Goal: Task Accomplishment & Management: Manage account settings

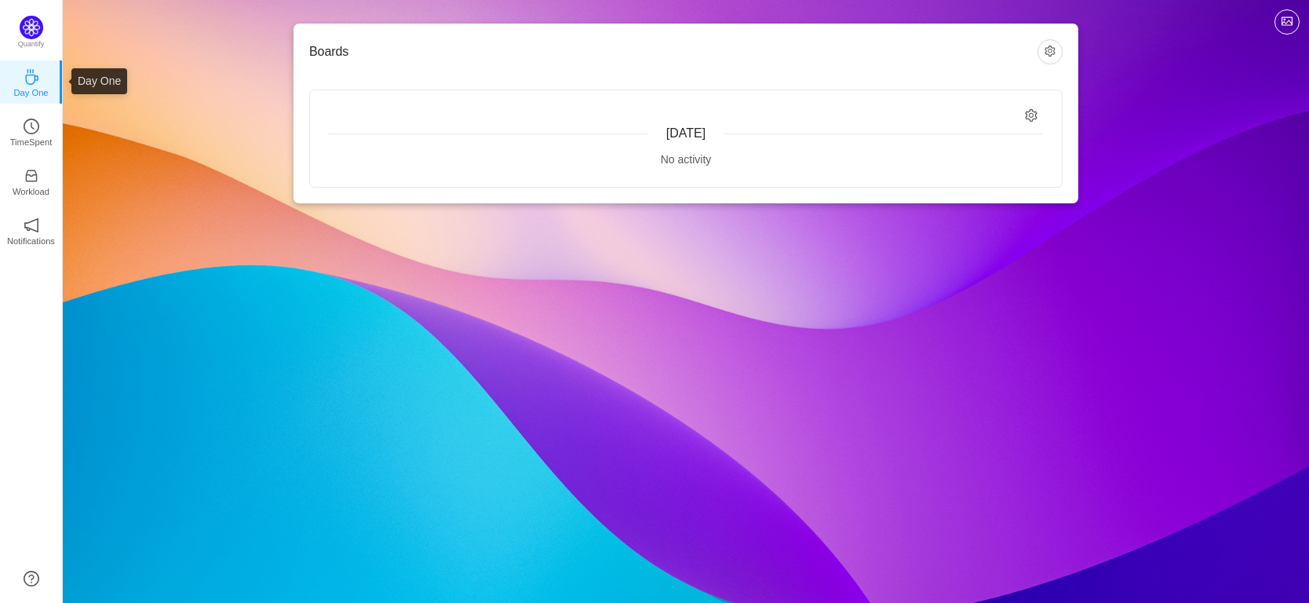
click at [34, 74] on icon "icon: coffee" at bounding box center [32, 77] width 16 height 16
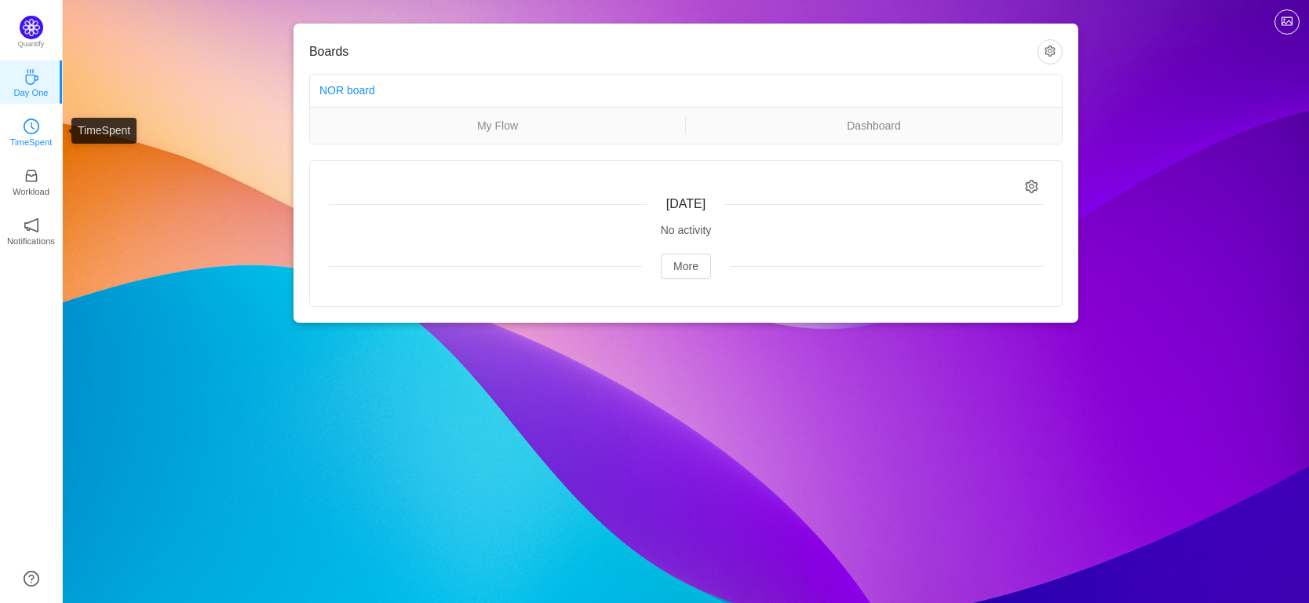
click at [38, 123] on icon "icon: clock-circle" at bounding box center [32, 127] width 16 height 16
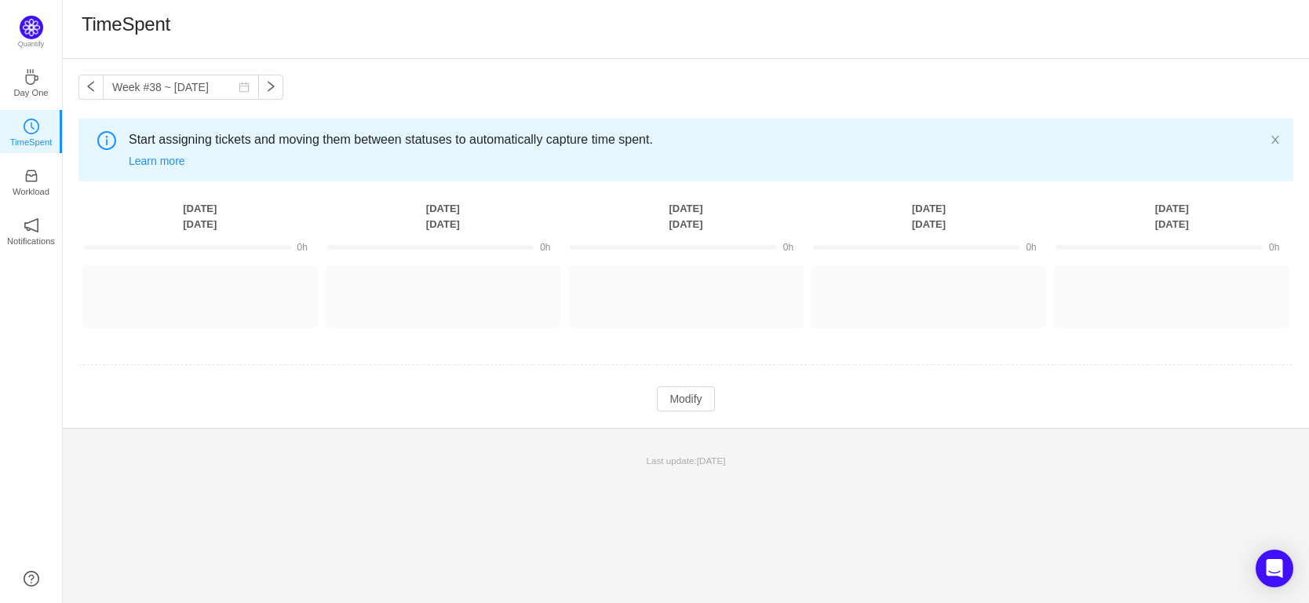
click at [198, 217] on th "[DATE]" at bounding box center [199, 216] width 243 height 32
click at [92, 87] on button "button" at bounding box center [90, 87] width 25 height 25
click at [94, 87] on button "button" at bounding box center [90, 87] width 25 height 25
click at [177, 161] on link "Learn more" at bounding box center [157, 161] width 57 height 13
click at [261, 85] on button "button" at bounding box center [270, 87] width 25 height 25
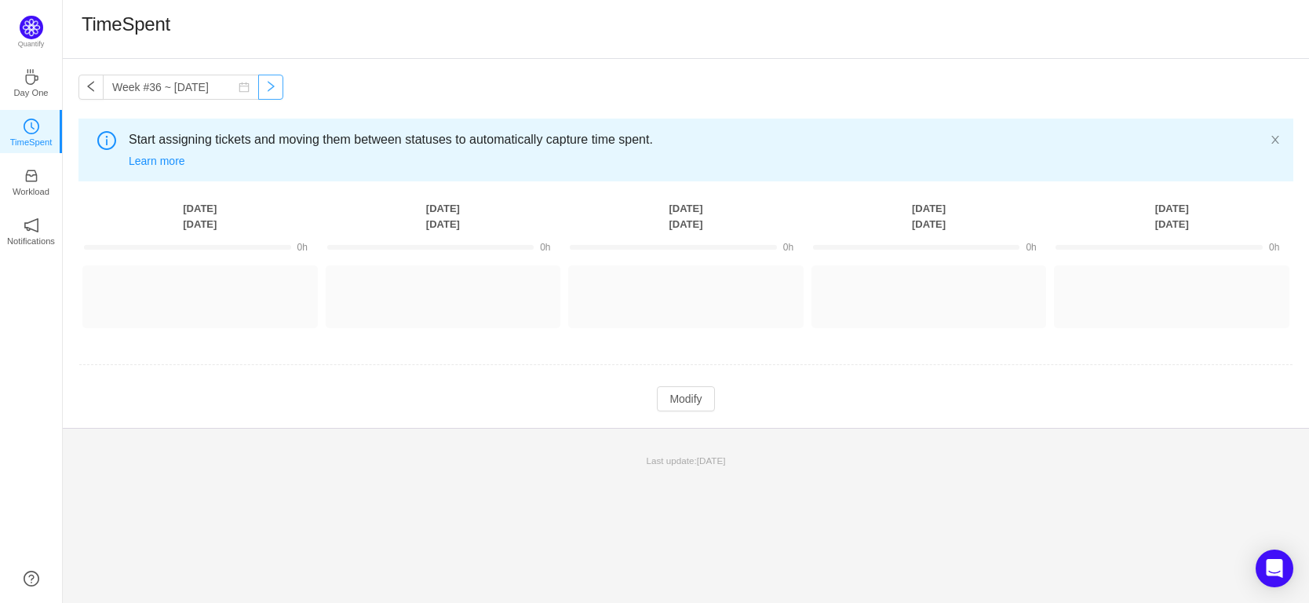
type input "Week #37 ~ [DATE]"
click at [34, 238] on link "Notifications" at bounding box center [32, 230] width 16 height 16
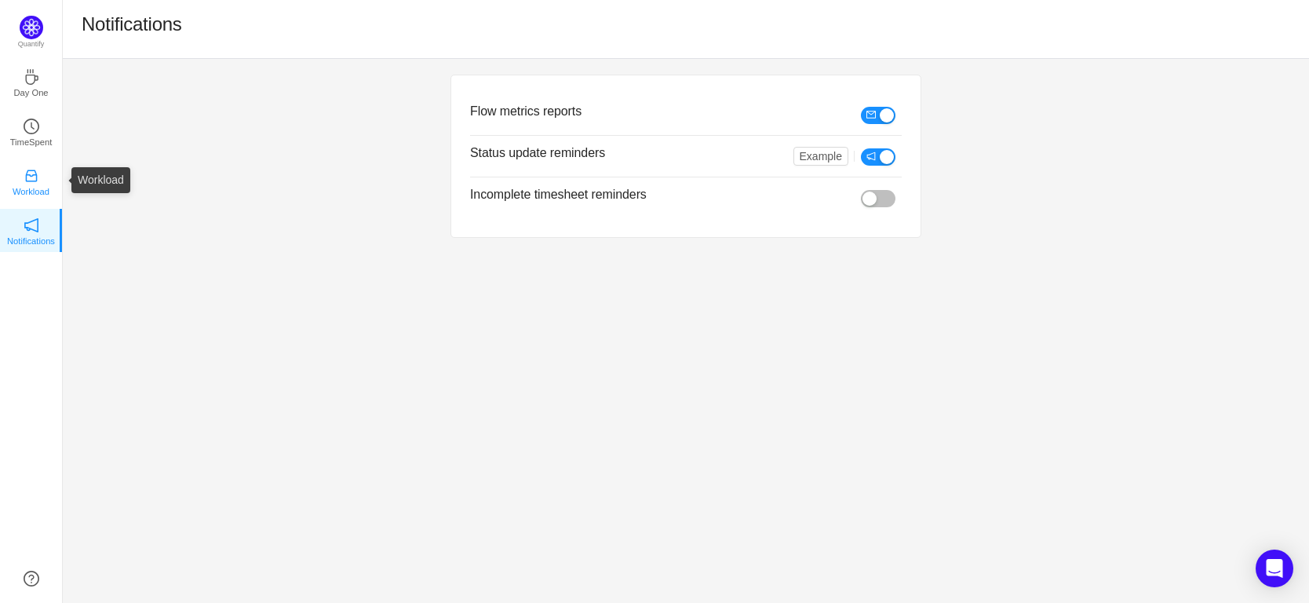
click at [35, 184] on p "Workload" at bounding box center [31, 191] width 37 height 14
